Goal: Transaction & Acquisition: Purchase product/service

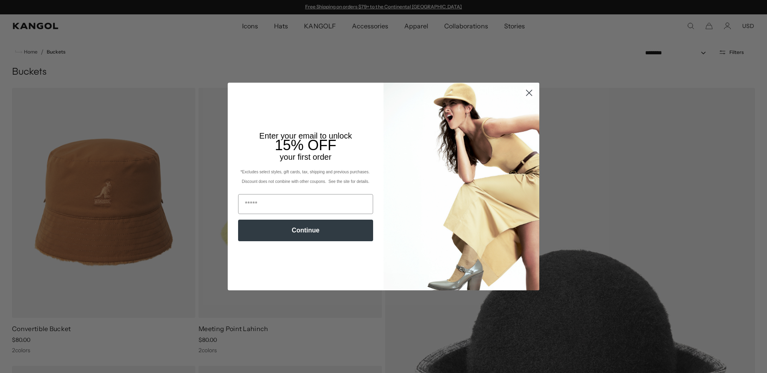
click at [524, 94] on circle "Close dialog" at bounding box center [528, 92] width 13 height 13
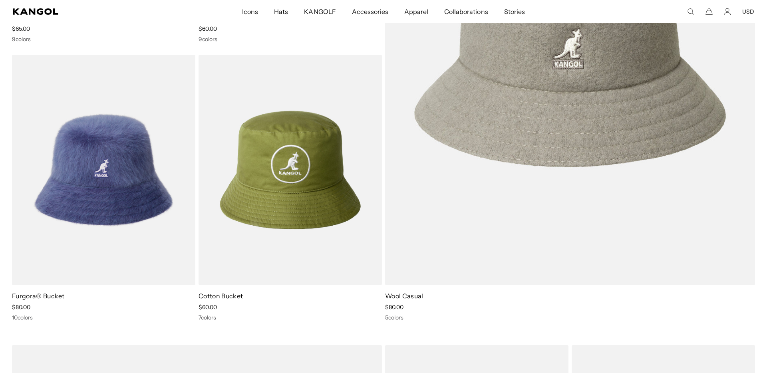
scroll to position [1449, 0]
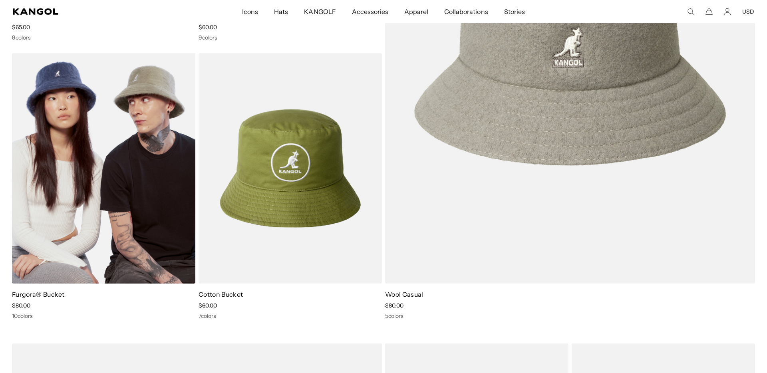
click at [111, 212] on img at bounding box center [103, 168] width 183 height 230
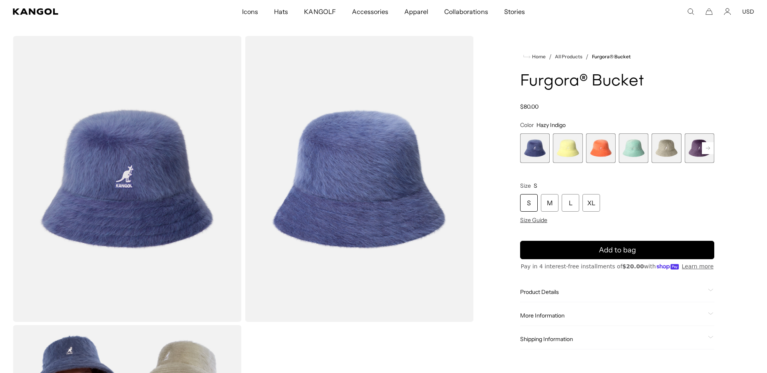
scroll to position [17, 0]
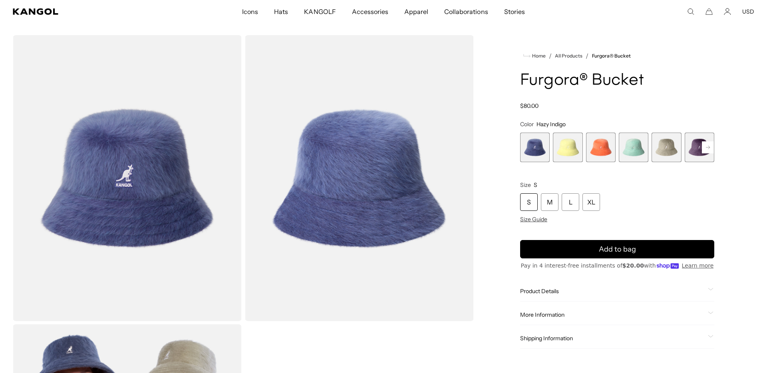
click at [173, 205] on img "Gallery Viewer" at bounding box center [127, 178] width 229 height 286
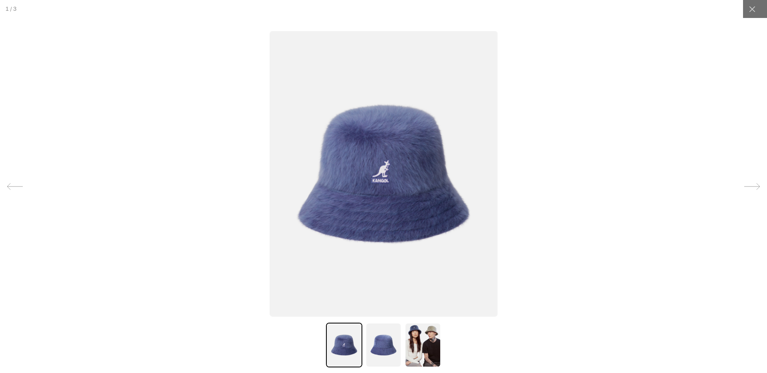
click at [385, 337] on img at bounding box center [383, 345] width 36 height 45
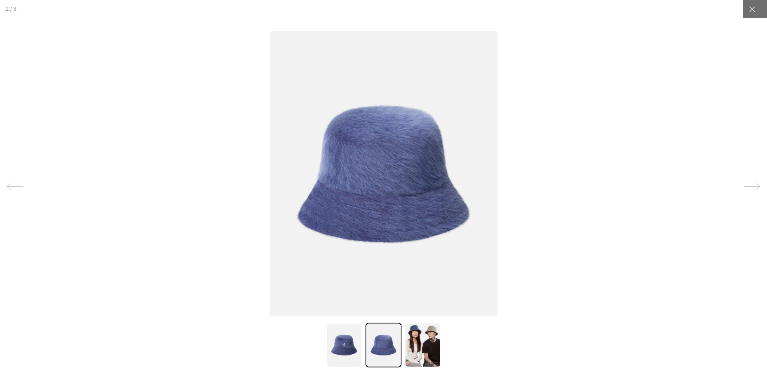
scroll to position [0, 165]
click at [414, 351] on img at bounding box center [423, 345] width 36 height 45
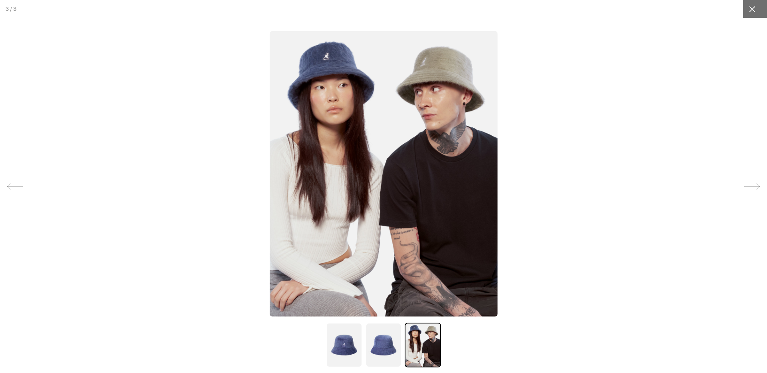
click at [751, 6] on icon at bounding box center [752, 9] width 8 height 8
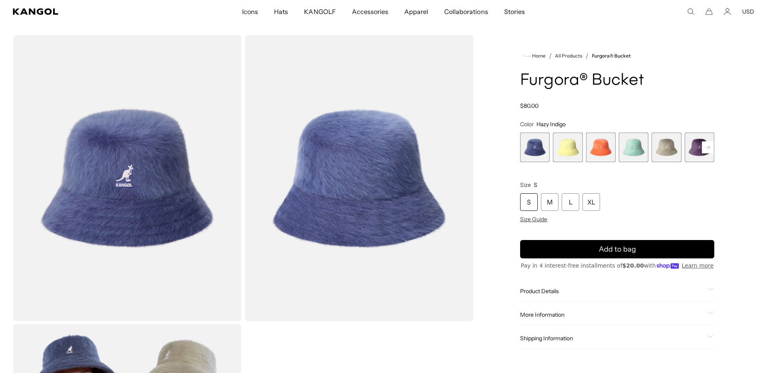
scroll to position [0, 0]
click at [672, 148] on span "5 of 10" at bounding box center [666, 148] width 30 height 30
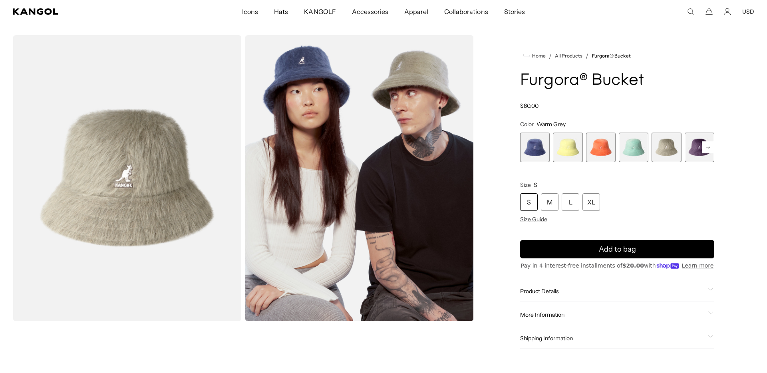
click at [710, 148] on rect at bounding box center [708, 147] width 12 height 12
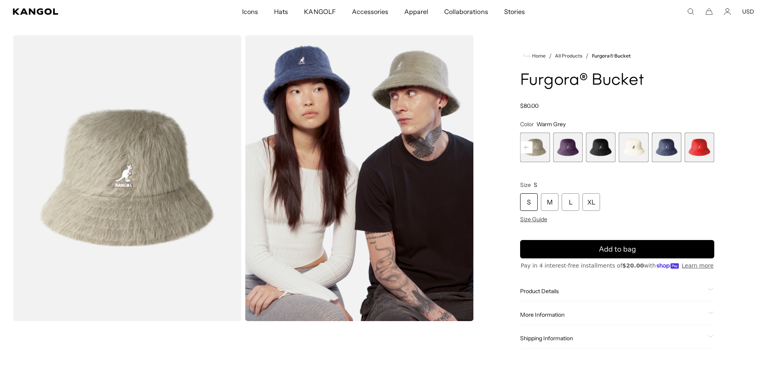
click at [710, 148] on div "Previous Next Hazy Indigo Variant sold out or unavailable Butter Chiffon Varian…" at bounding box center [617, 148] width 194 height 30
